Goal: Transaction & Acquisition: Purchase product/service

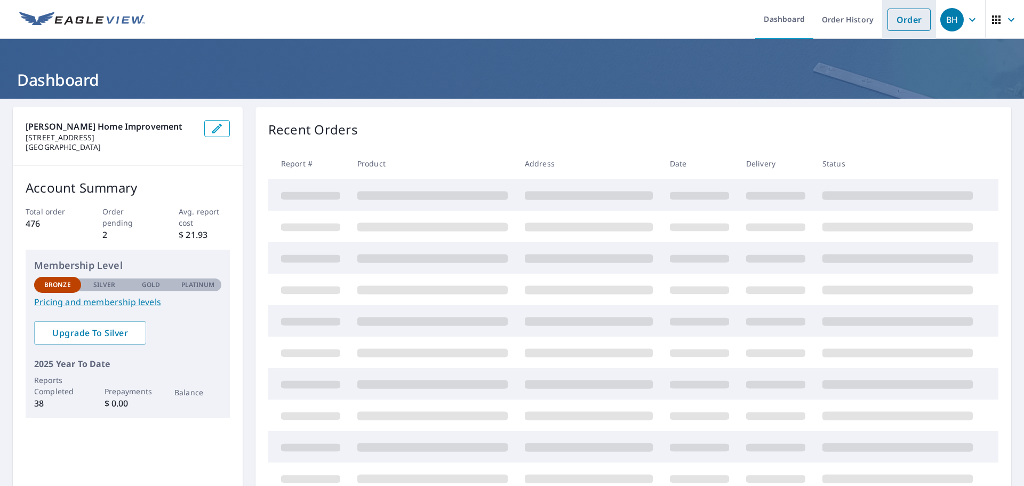
click at [906, 20] on link "Order" at bounding box center [908, 20] width 43 height 22
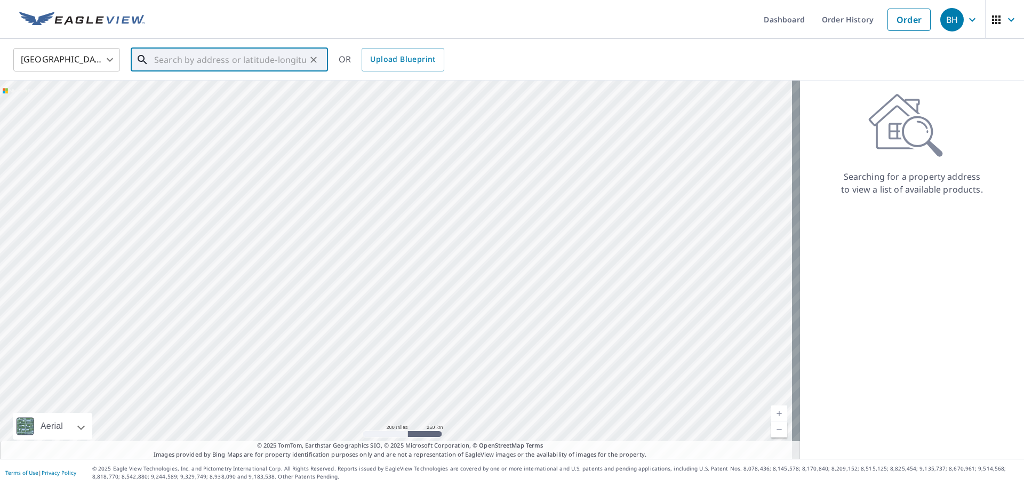
click at [192, 63] on input "text" at bounding box center [230, 60] width 152 height 30
paste input "[STREET_ADDRESS][PERSON_NAME][PERSON_NAME]"
type input "[STREET_ADDRESS][PERSON_NAME][PERSON_NAME]"
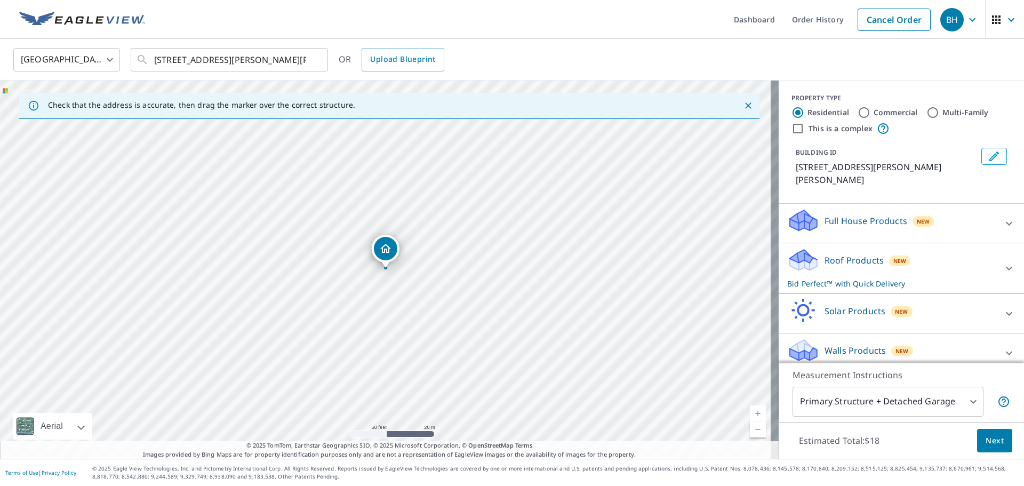
click at [392, 270] on div "[STREET_ADDRESS][PERSON_NAME][PERSON_NAME]" at bounding box center [389, 270] width 778 height 378
drag, startPoint x: 390, startPoint y: 250, endPoint x: 396, endPoint y: 251, distance: 5.4
click at [1003, 262] on icon at bounding box center [1008, 268] width 13 height 13
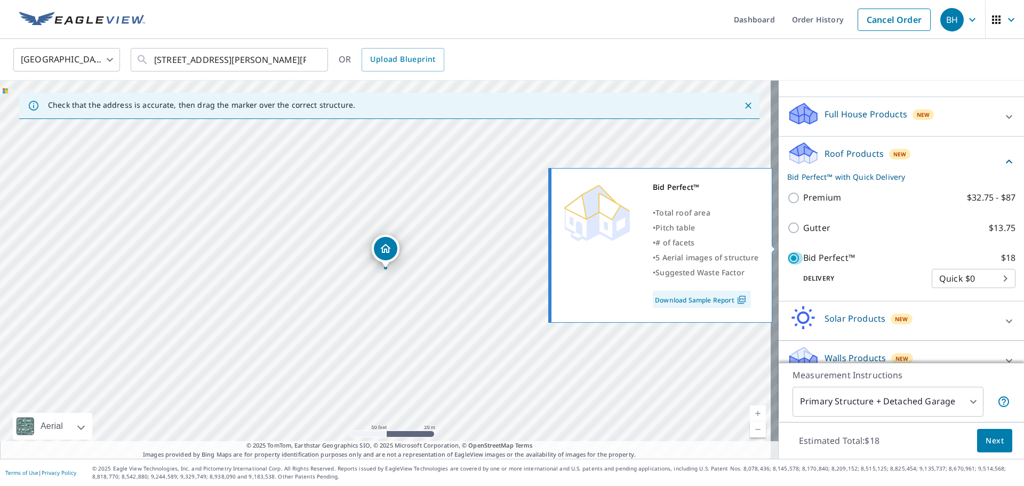
click at [787, 252] on input "Bid Perfect™ $18" at bounding box center [795, 258] width 16 height 13
checkbox input "false"
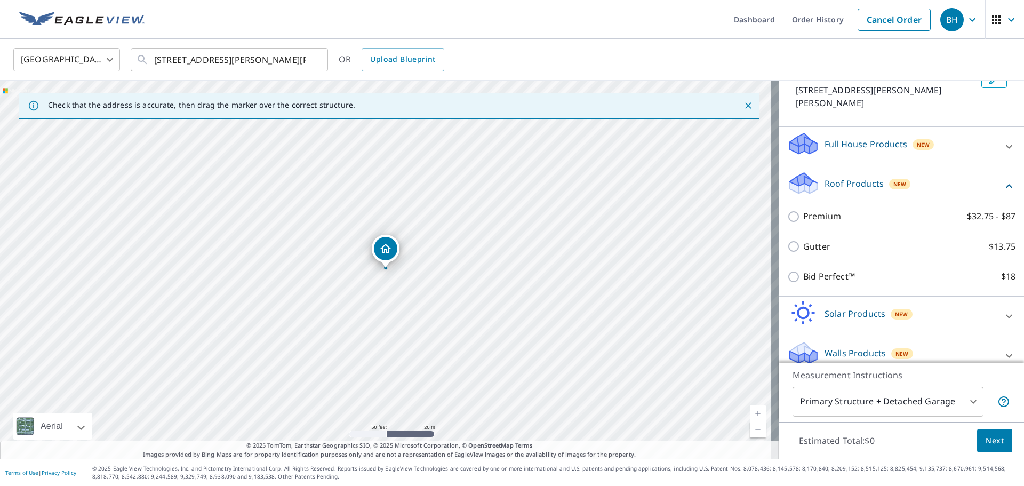
click at [1002, 349] on icon at bounding box center [1008, 355] width 13 height 13
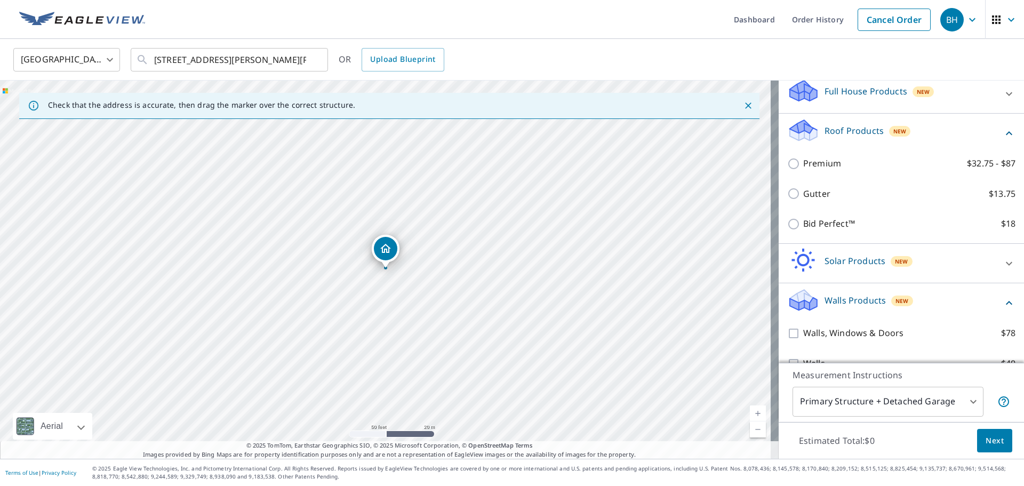
scroll to position [138, 0]
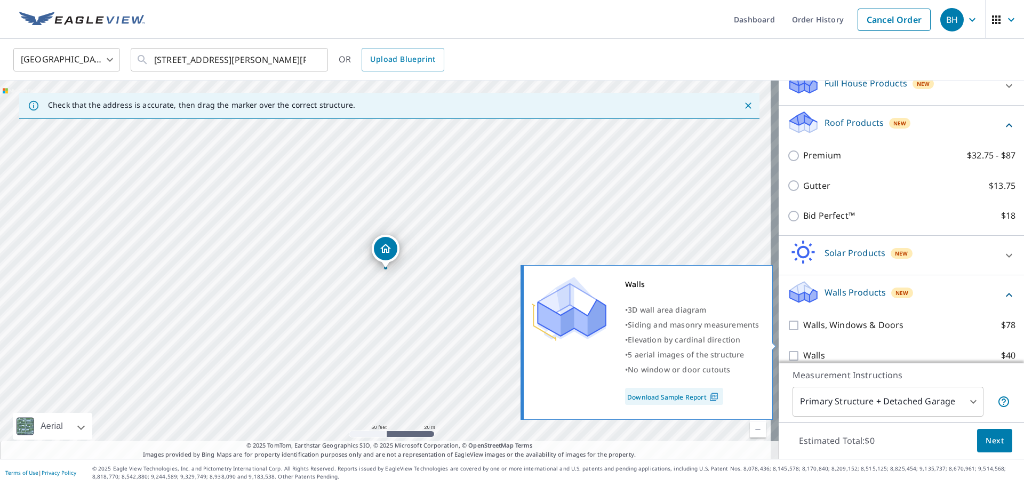
click at [790, 349] on input "Walls $40" at bounding box center [795, 355] width 16 height 13
checkbox input "true"
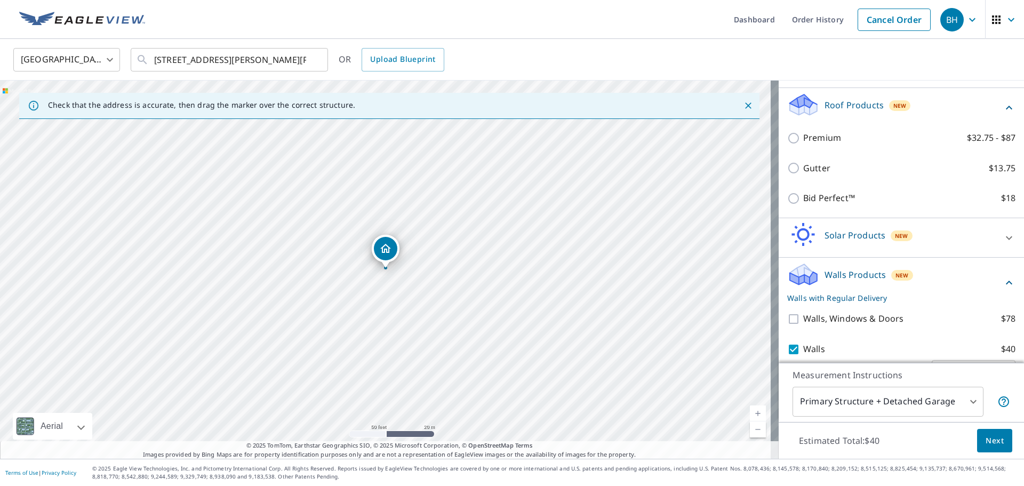
scroll to position [172, 0]
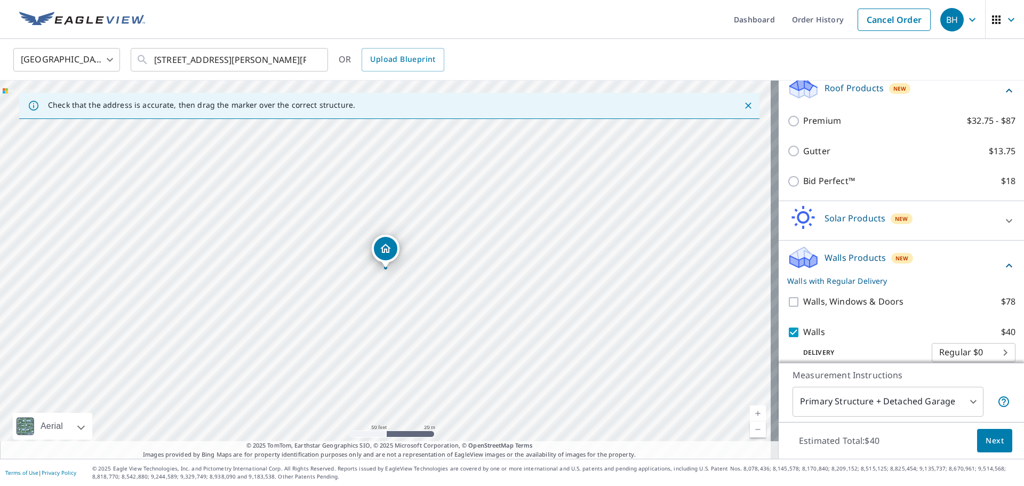
click at [959, 398] on body "BH BH Dashboard Order History Cancel Order BH [GEOGRAPHIC_DATA] [GEOGRAPHIC_DAT…" at bounding box center [512, 243] width 1024 height 486
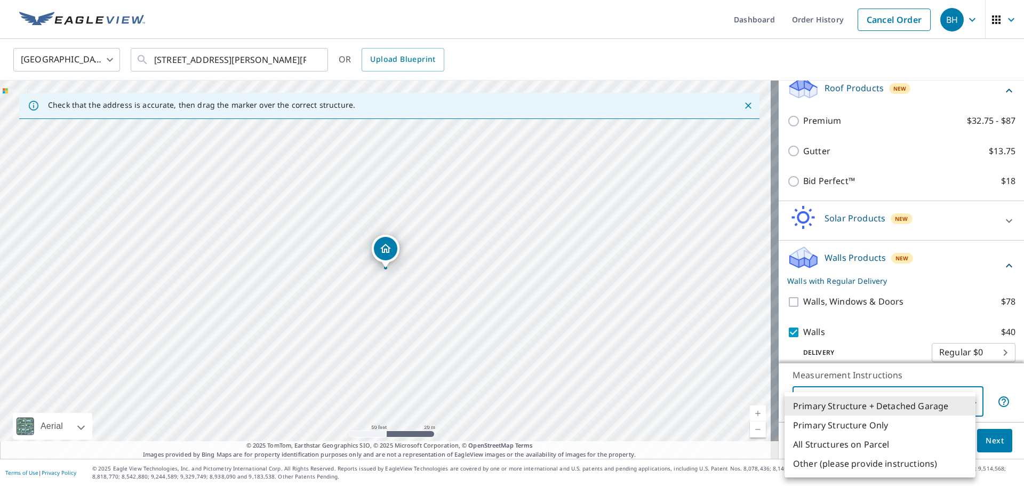
click at [863, 424] on li "Primary Structure Only" at bounding box center [879, 424] width 191 height 19
type input "2"
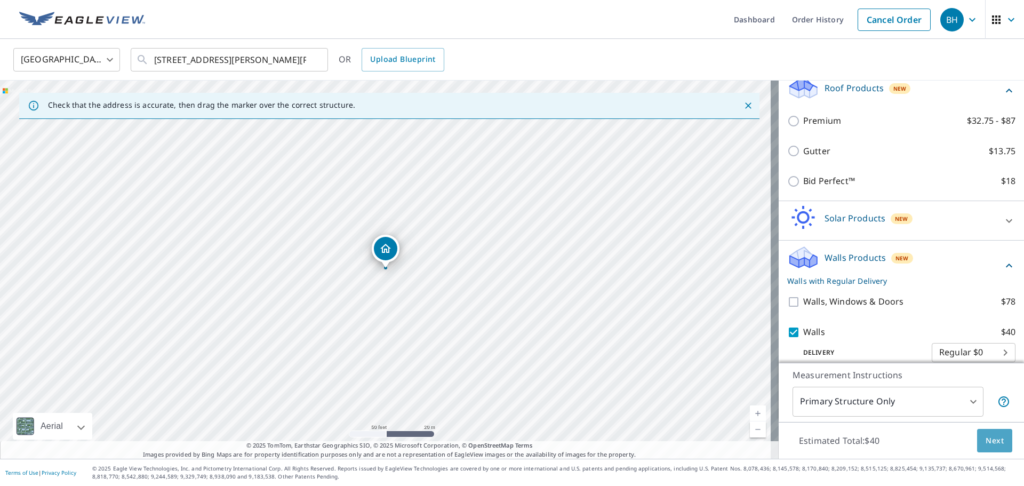
click at [993, 440] on span "Next" at bounding box center [994, 440] width 18 height 13
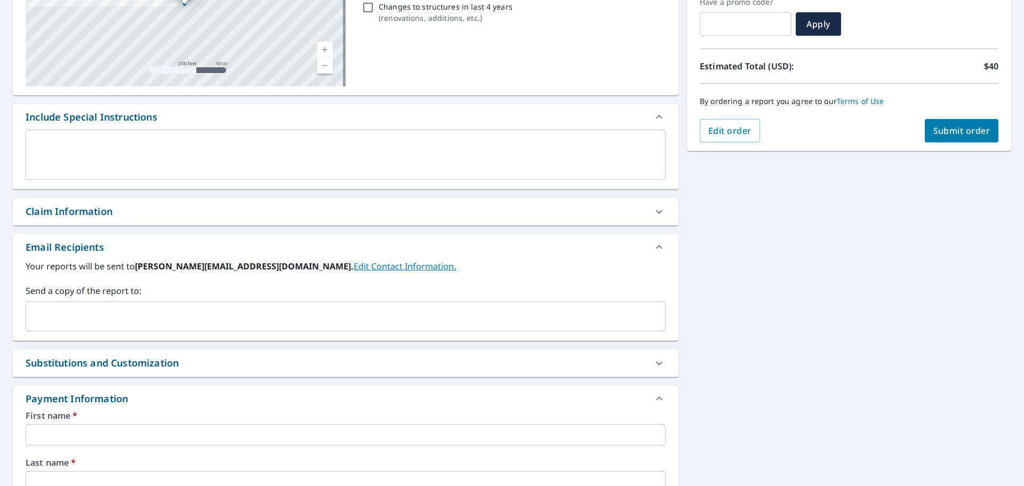
scroll to position [213, 0]
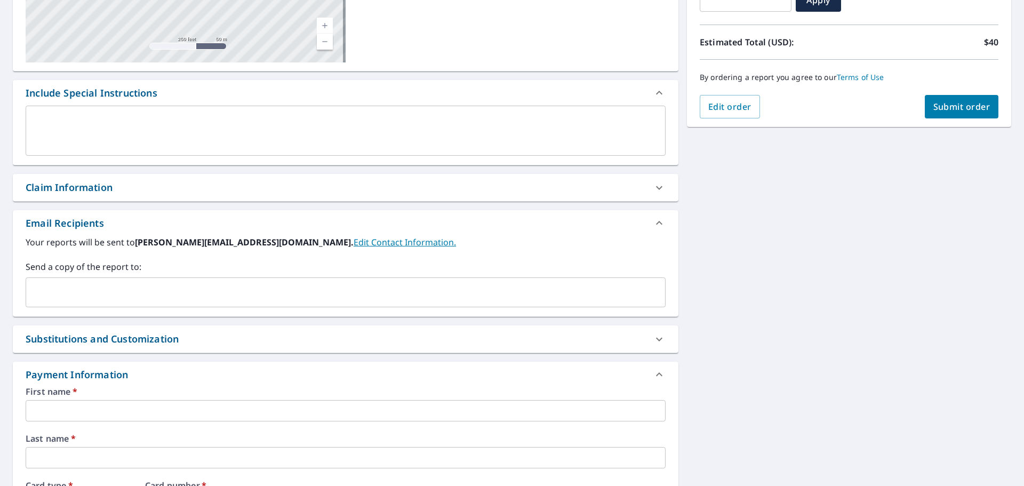
click at [73, 288] on input "text" at bounding box center [337, 292] width 614 height 20
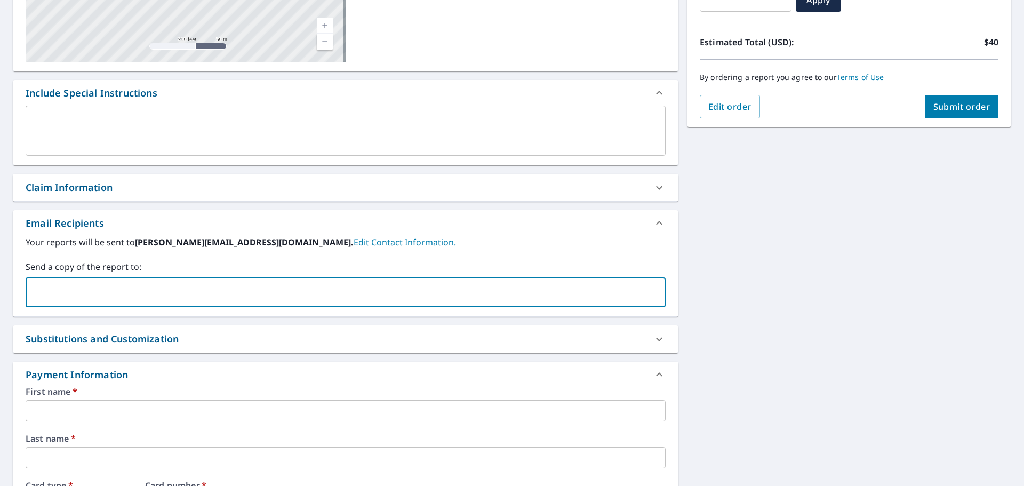
type input "[EMAIL_ADDRESS][DOMAIN_NAME]"
type input "[PERSON_NAME]"
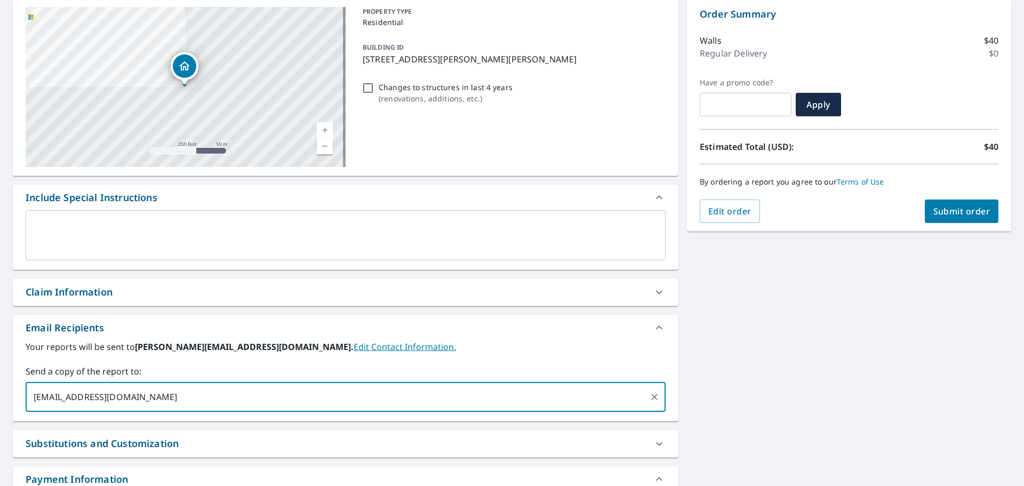
scroll to position [107, 0]
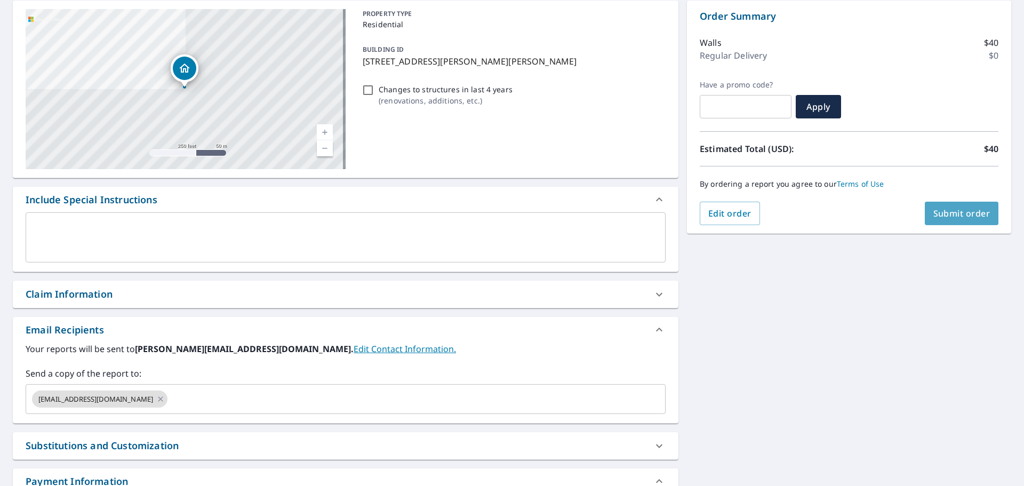
click at [969, 214] on span "Submit order" at bounding box center [961, 213] width 57 height 12
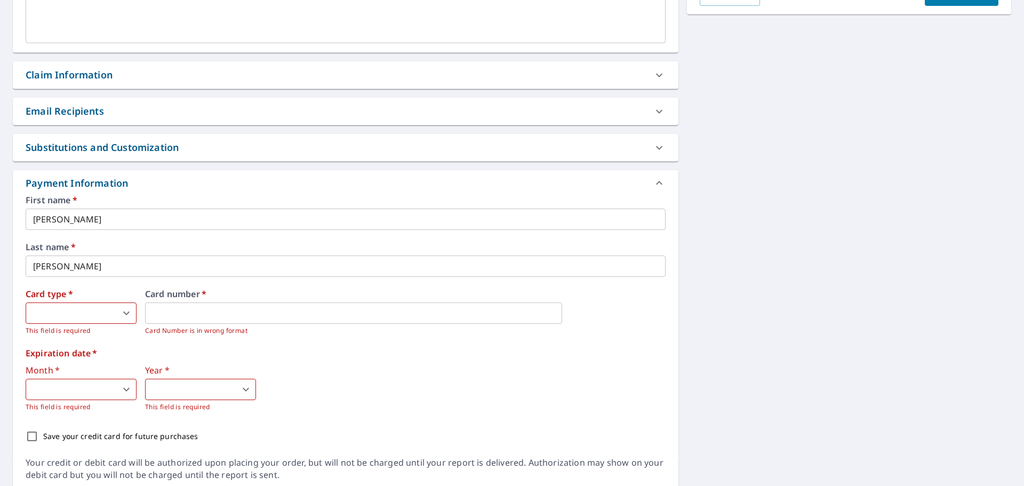
scroll to position [366, 0]
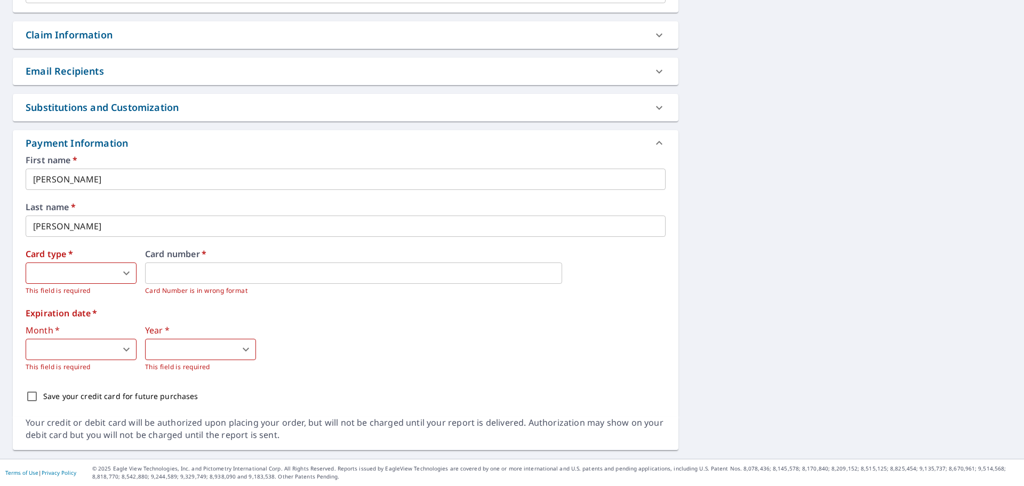
click at [84, 270] on body "BH BH Dashboard Order History Cancel Order BH Dashboard / Finalize Order Finali…" at bounding box center [512, 243] width 1024 height 486
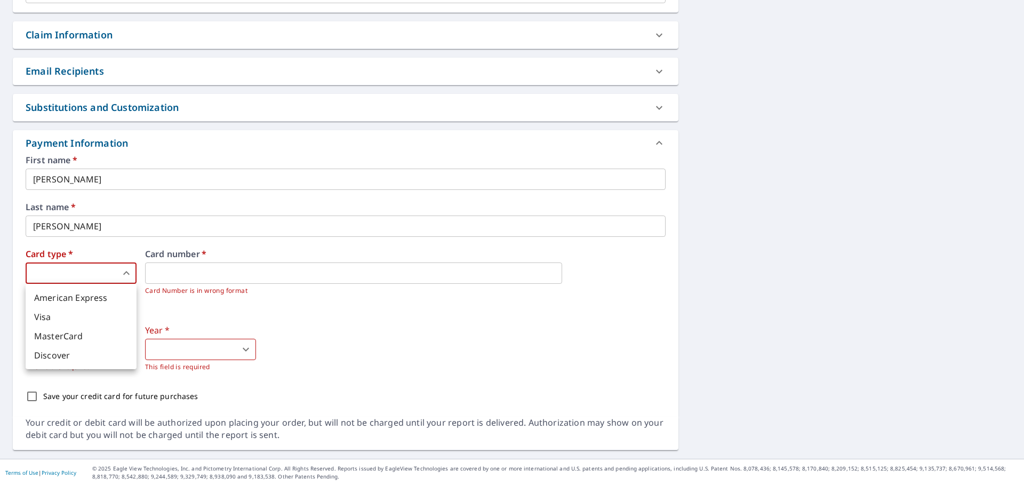
click at [52, 322] on li "Visa" at bounding box center [81, 316] width 111 height 19
type input "2"
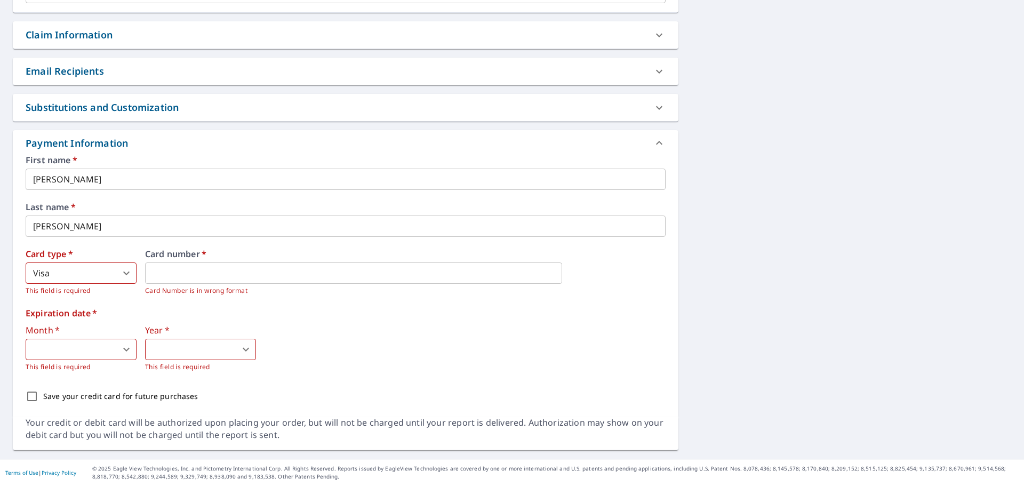
click at [59, 341] on body "BH BH Dashboard Order History Cancel Order BH Dashboard / Finalize Order Finali…" at bounding box center [512, 243] width 1024 height 486
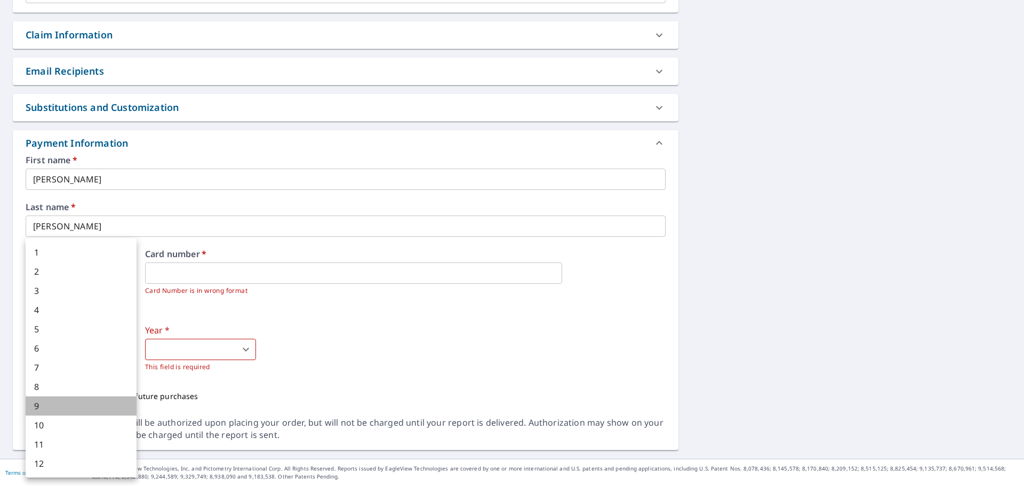
click at [45, 406] on li "9" at bounding box center [81, 405] width 111 height 19
type input "9"
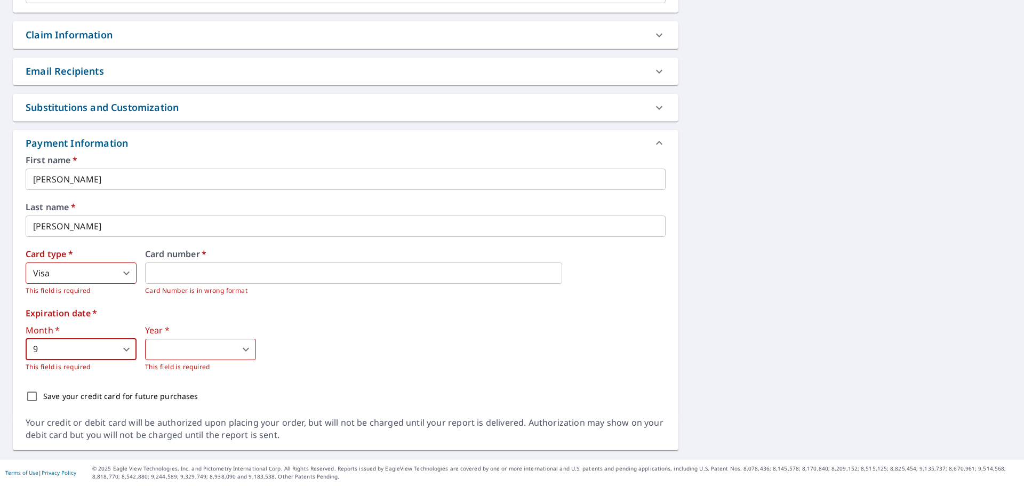
click at [240, 341] on body "BH BH Dashboard Order History Cancel Order BH Dashboard / Finalize Order Finali…" at bounding box center [512, 243] width 1024 height 486
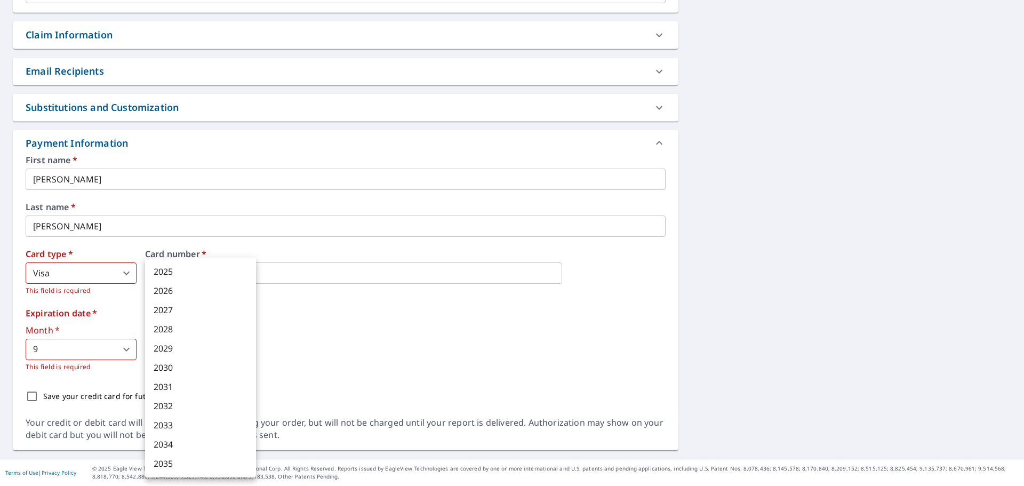
click at [181, 315] on li "2027" at bounding box center [200, 309] width 111 height 19
type input "2027"
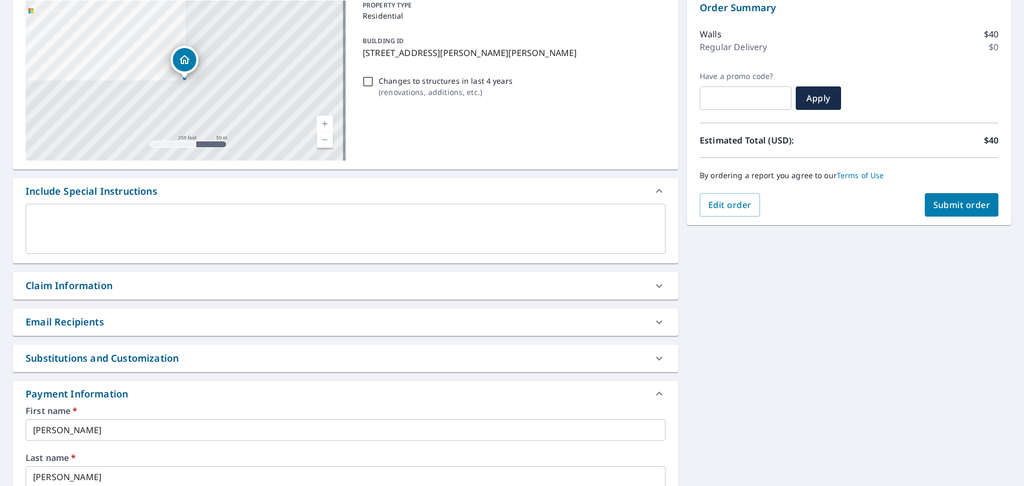
scroll to position [99, 0]
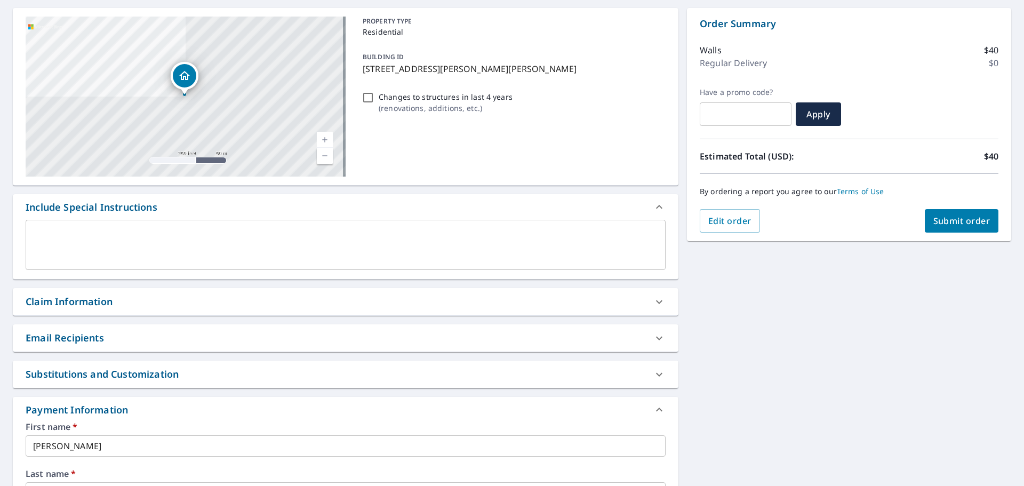
click at [960, 228] on button "Submit order" at bounding box center [962, 220] width 74 height 23
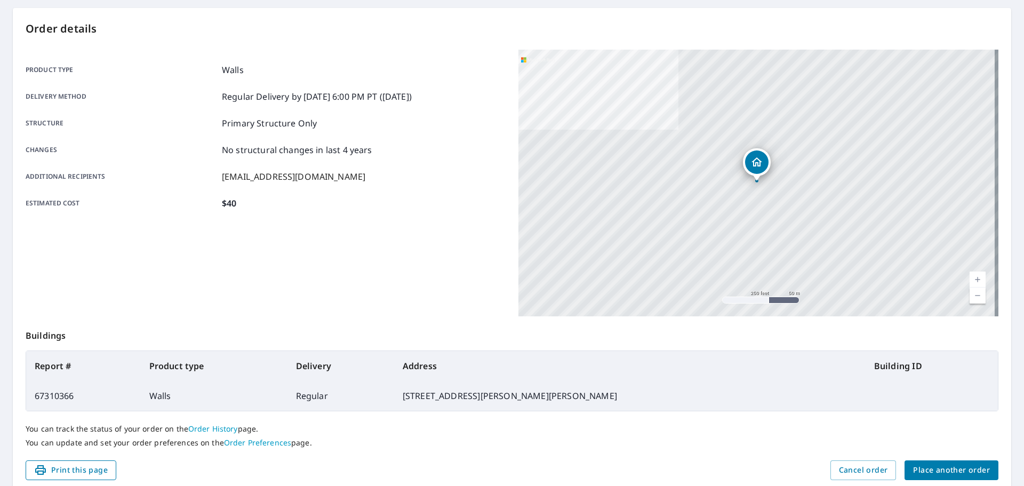
click at [47, 470] on span "Print this page" at bounding box center [71, 469] width 74 height 13
